Goal: Find specific page/section: Find specific page/section

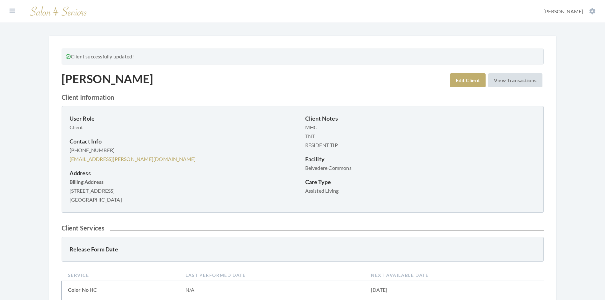
click at [13, 12] on icon at bounding box center [13, 11] width 6 height 6
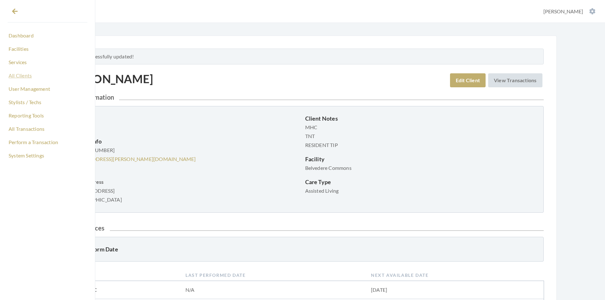
click at [19, 76] on link "All Clients" at bounding box center [48, 75] width 80 height 11
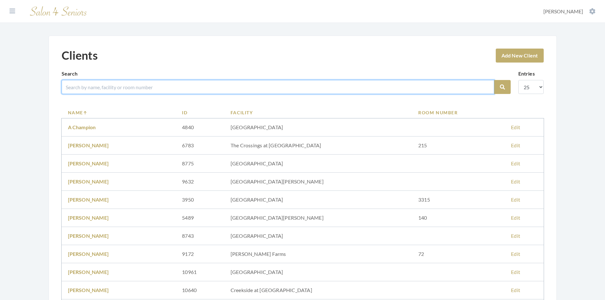
click at [98, 84] on input "search" at bounding box center [278, 87] width 433 height 14
type input "OQUIN"
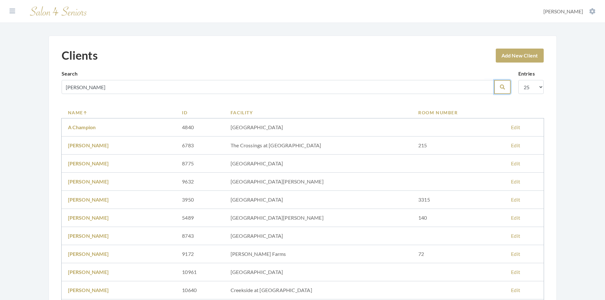
click at [498, 88] on button "Search" at bounding box center [502, 87] width 17 height 14
